Goal: Transaction & Acquisition: Purchase product/service

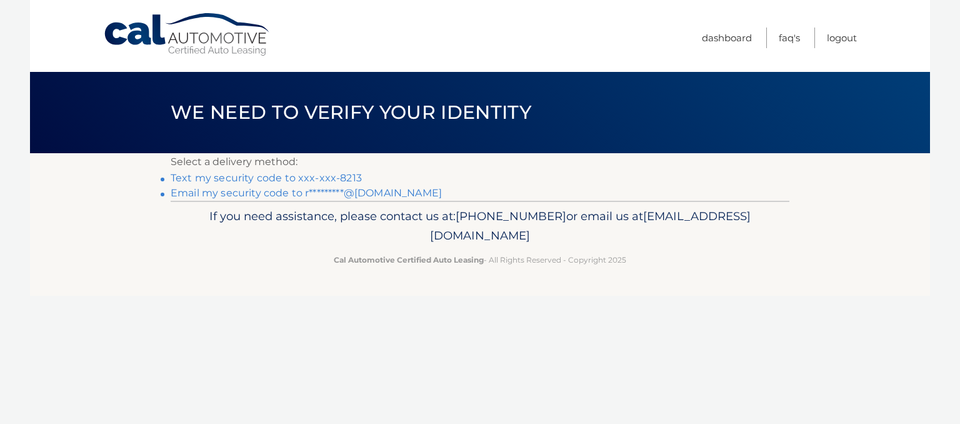
click at [332, 179] on link "Text my security code to xxx-xxx-8213" at bounding box center [266, 178] width 191 height 12
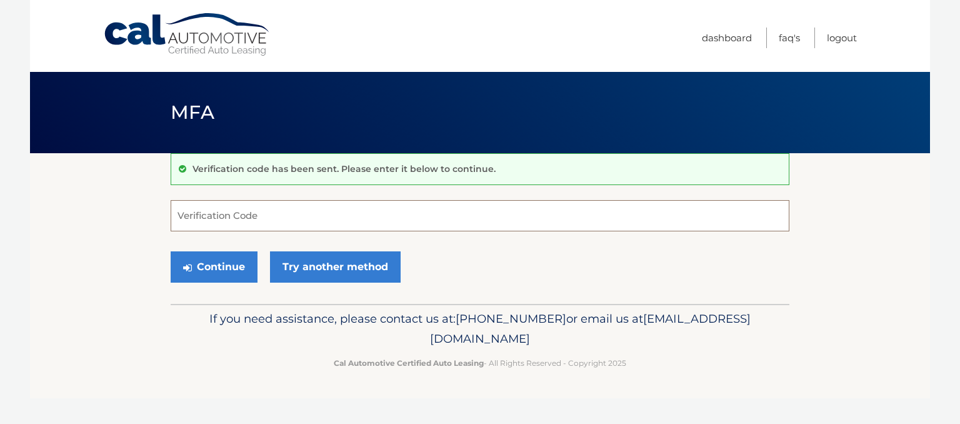
click at [290, 214] on input "Verification Code" at bounding box center [480, 215] width 619 height 31
click at [283, 214] on input "Verification Code" at bounding box center [480, 215] width 619 height 31
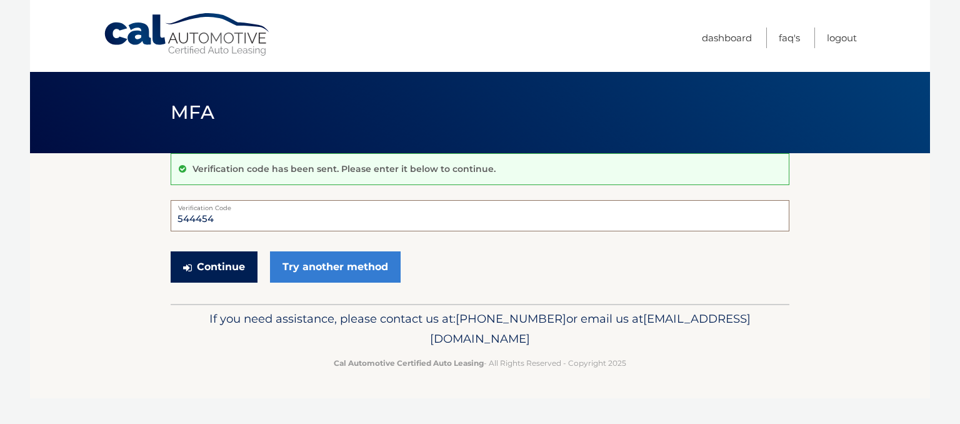
type input "544454"
click at [238, 262] on button "Continue" at bounding box center [214, 266] width 87 height 31
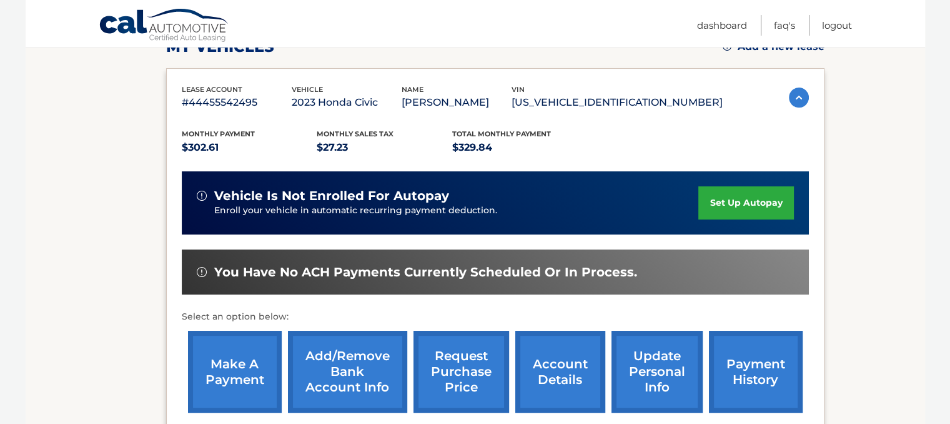
scroll to position [312, 0]
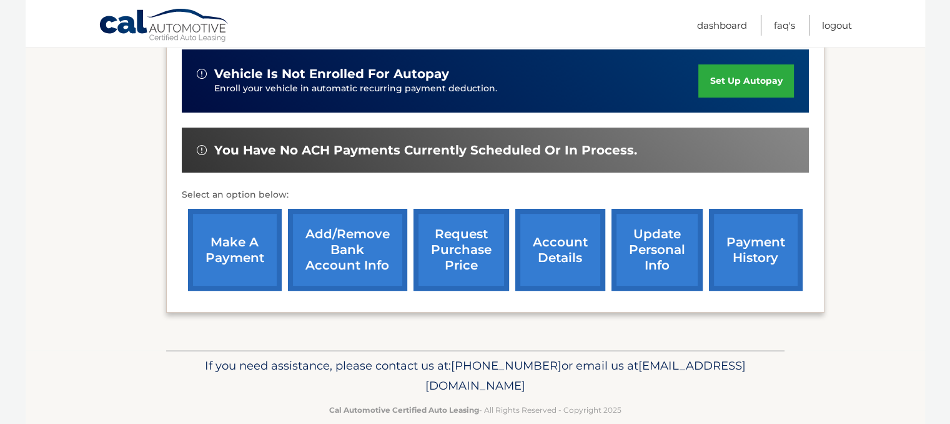
click at [257, 251] on link "make a payment" at bounding box center [235, 250] width 94 height 82
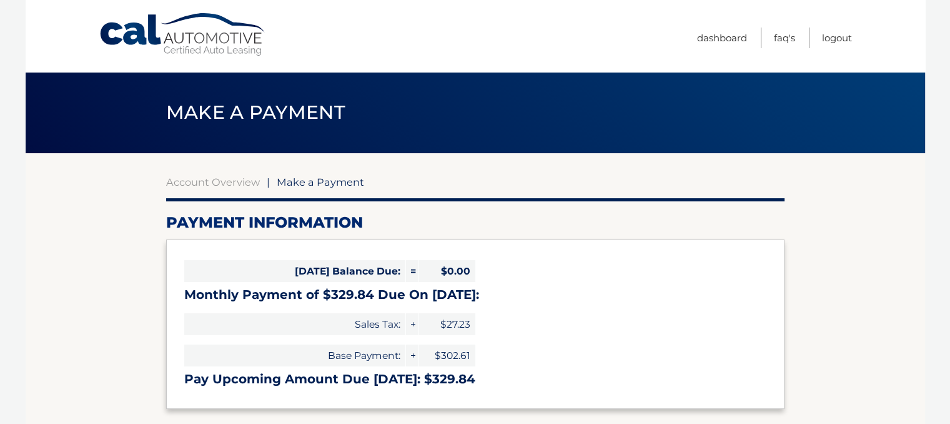
select select "MTlmMGIxMTMtZWQ2Yy00NjgyLTk2YjctMWI1YmY4OGUyYTM2"
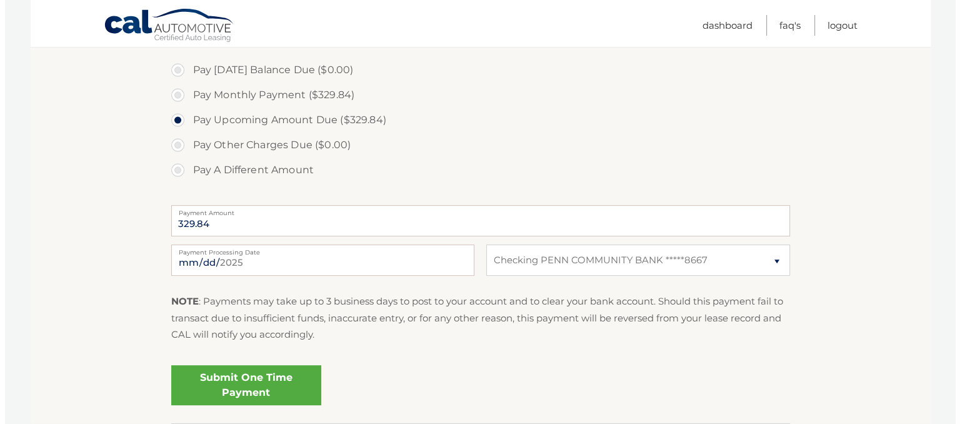
scroll to position [437, 0]
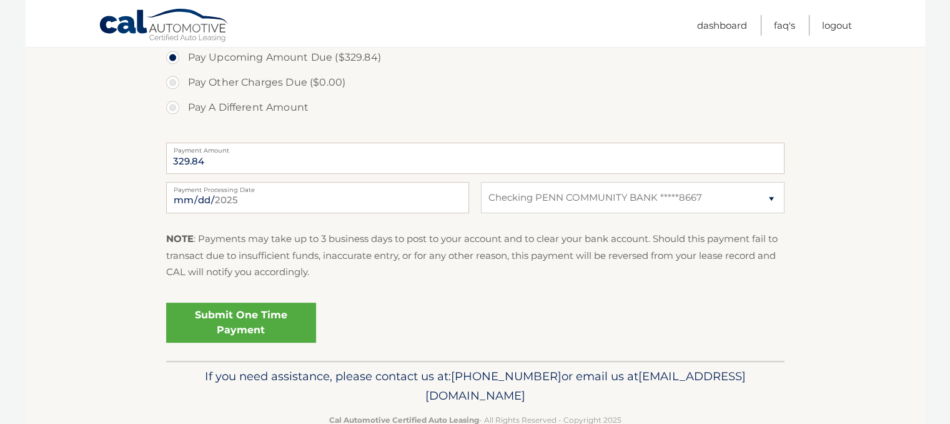
click at [246, 317] on link "Submit One Time Payment" at bounding box center [241, 322] width 150 height 40
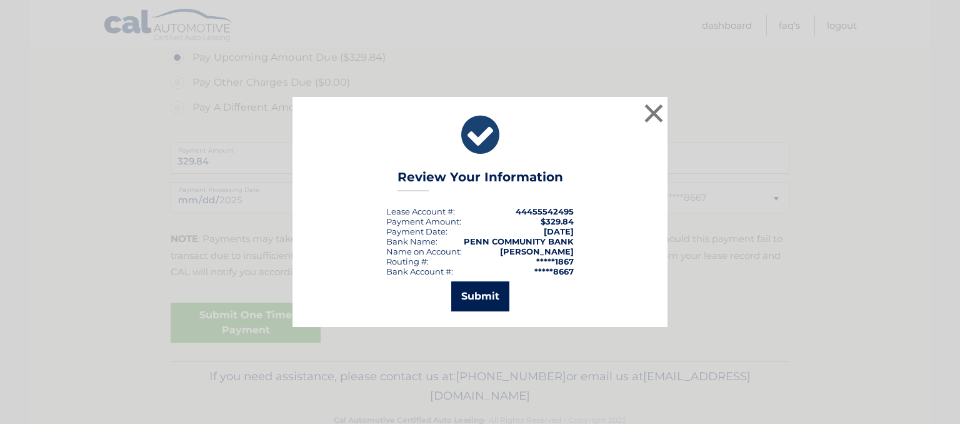
click at [461, 296] on button "Submit" at bounding box center [480, 296] width 58 height 30
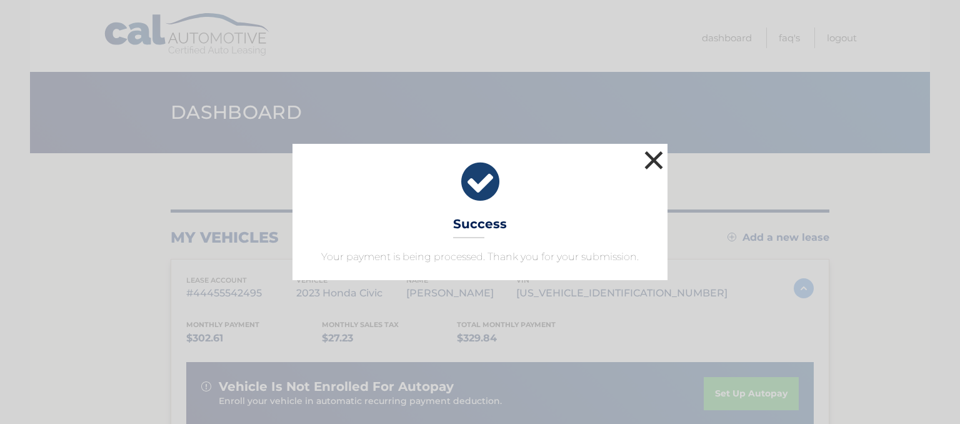
click at [658, 155] on button "×" at bounding box center [653, 159] width 25 height 25
